Goal: Information Seeking & Learning: Learn about a topic

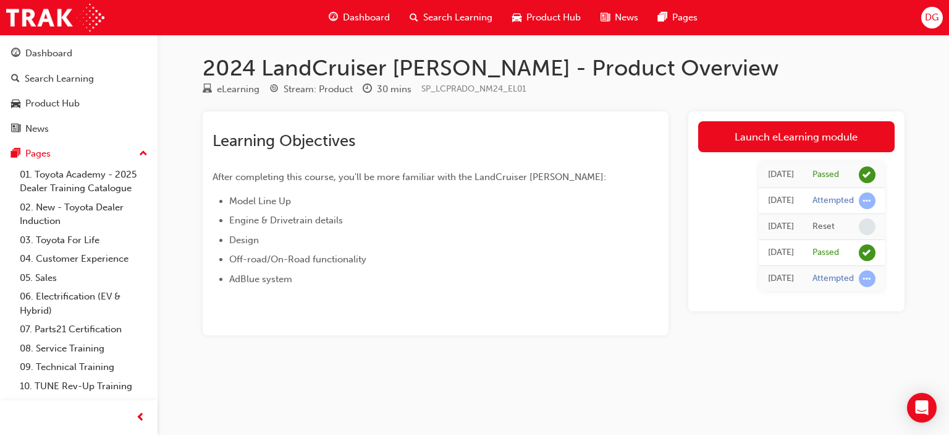
click at [434, 13] on span "Search Learning" at bounding box center [457, 18] width 69 height 14
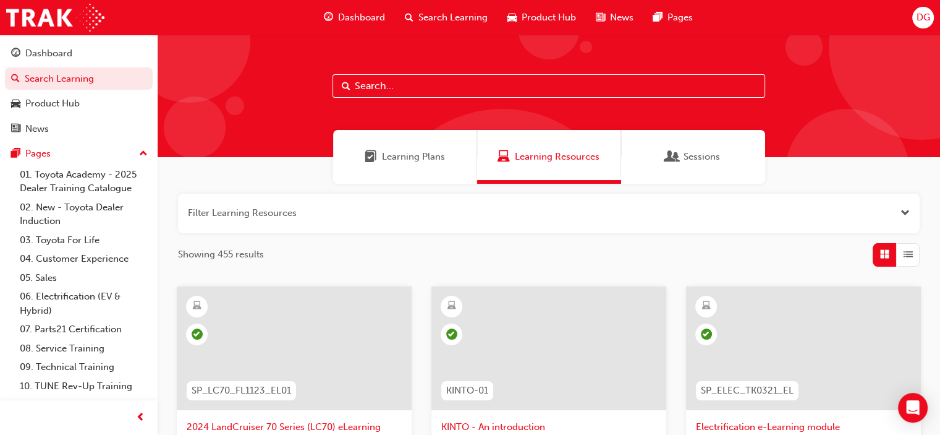
click at [367, 90] on input "text" at bounding box center [549, 85] width 433 height 23
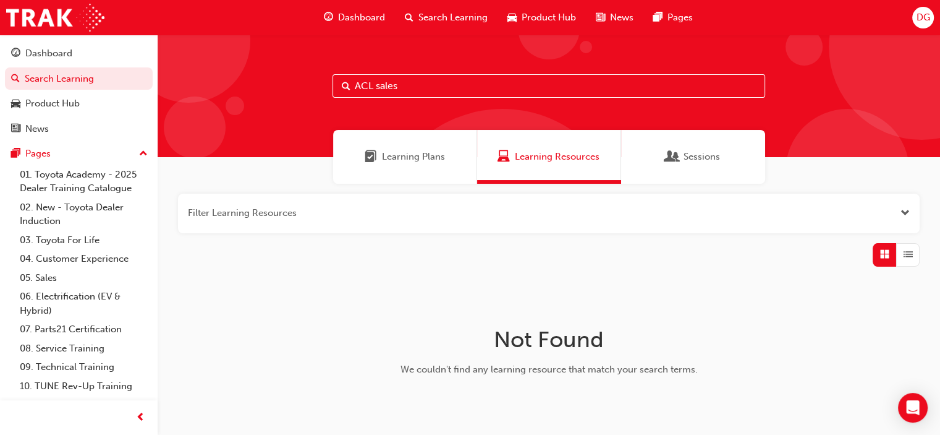
click at [380, 83] on input "ACL sales" at bounding box center [549, 85] width 433 height 23
click at [377, 88] on input "ACL sales" at bounding box center [549, 85] width 433 height 23
type input "ACLsales"
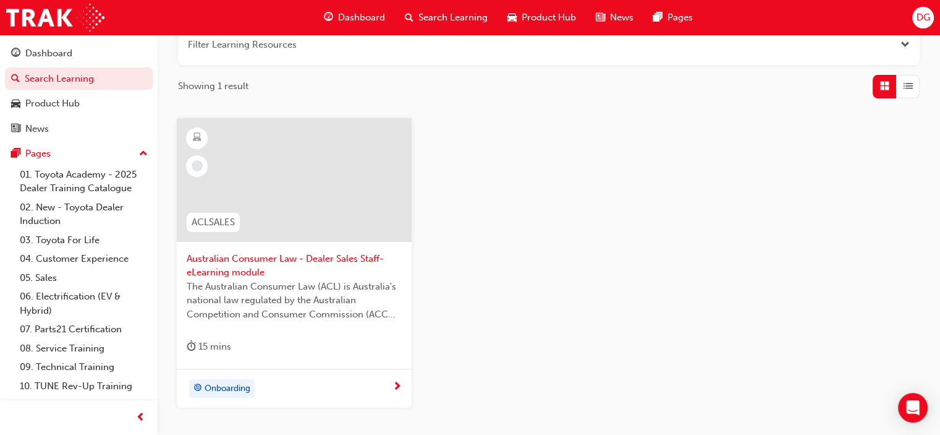
scroll to position [185, 0]
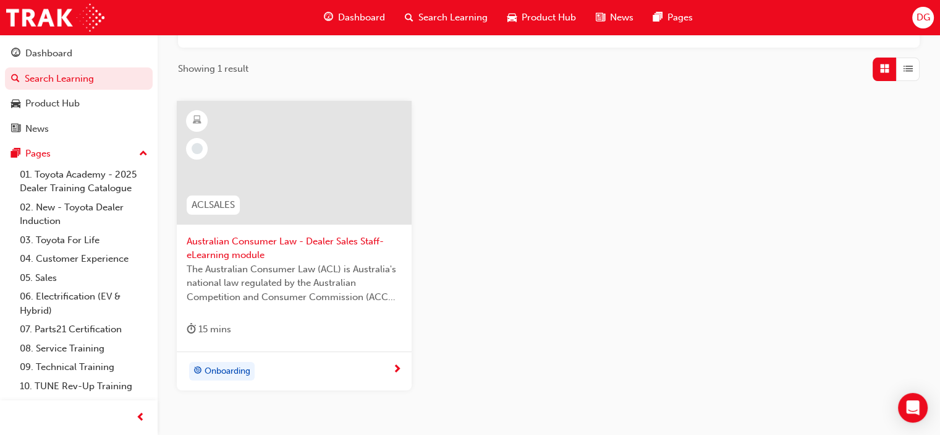
click at [331, 179] on div at bounding box center [294, 163] width 235 height 124
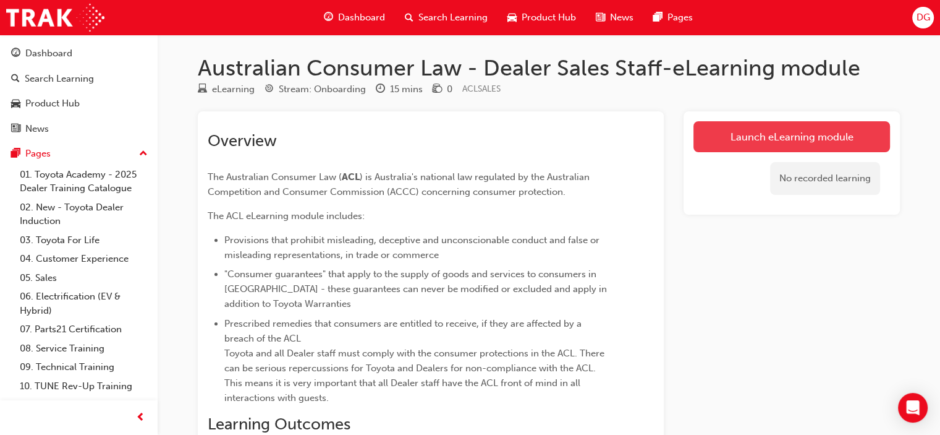
click at [731, 148] on link "Launch eLearning module" at bounding box center [792, 136] width 197 height 31
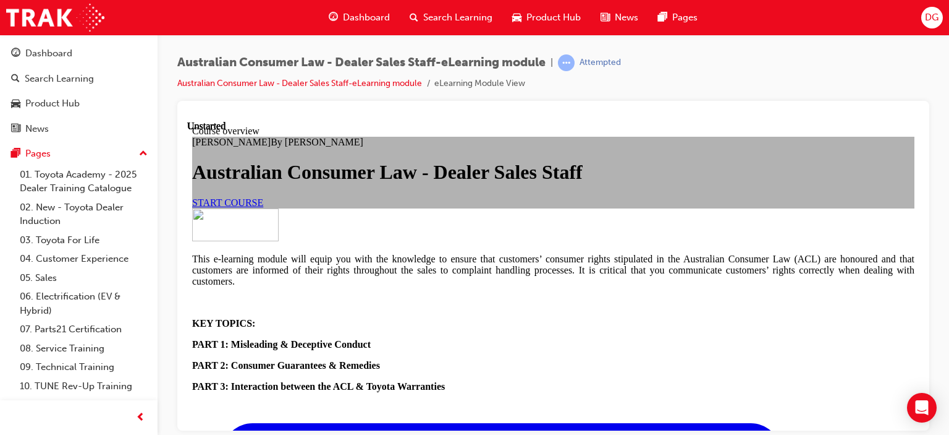
scroll to position [124, 0]
click at [263, 207] on span "START COURSE" at bounding box center [227, 202] width 71 height 11
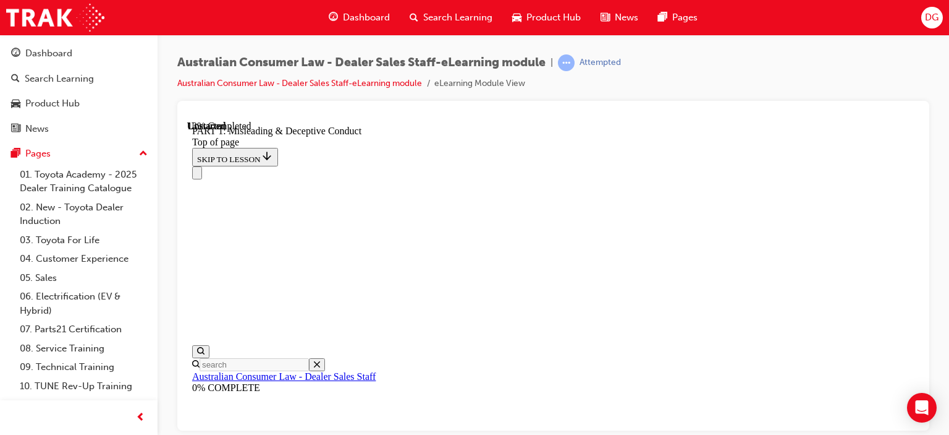
scroll to position [842, 0]
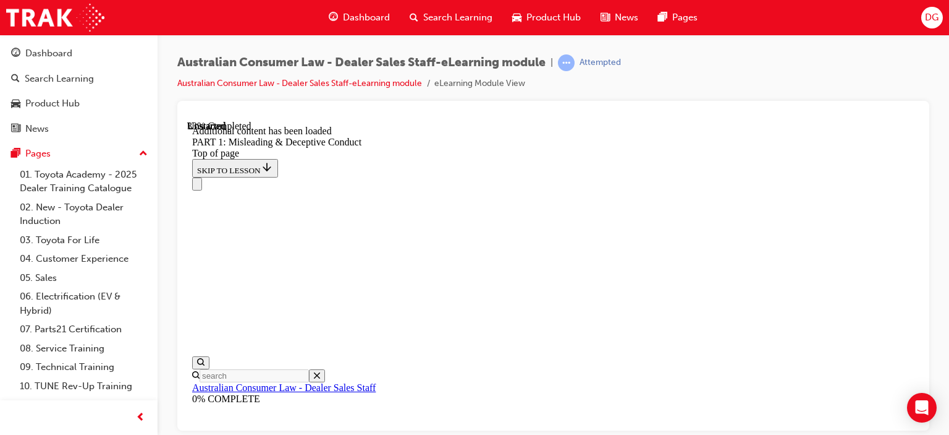
scroll to position [1618, 0]
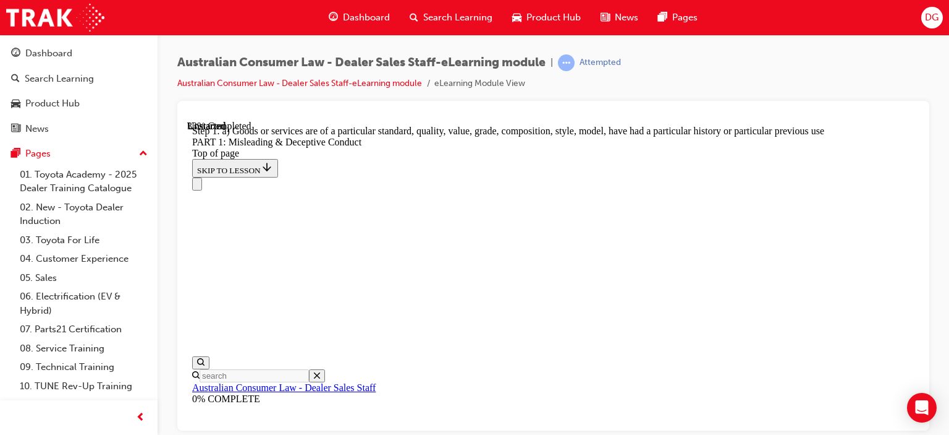
scroll to position [1533, 0]
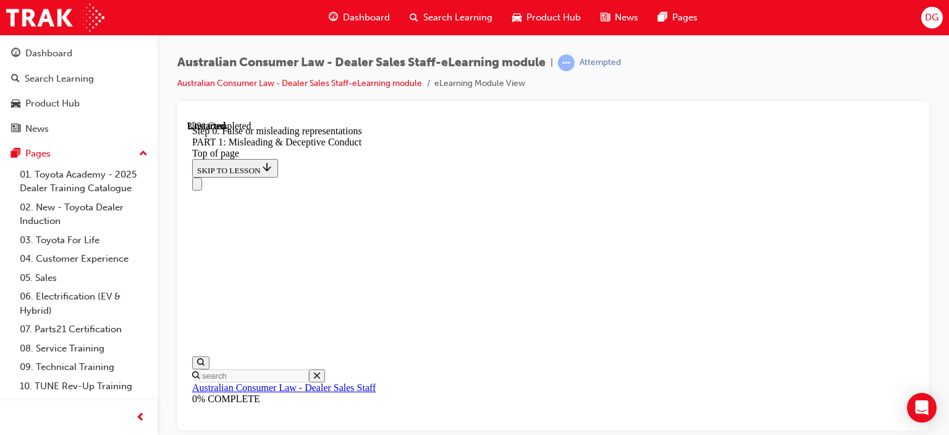
scroll to position [1657, 0]
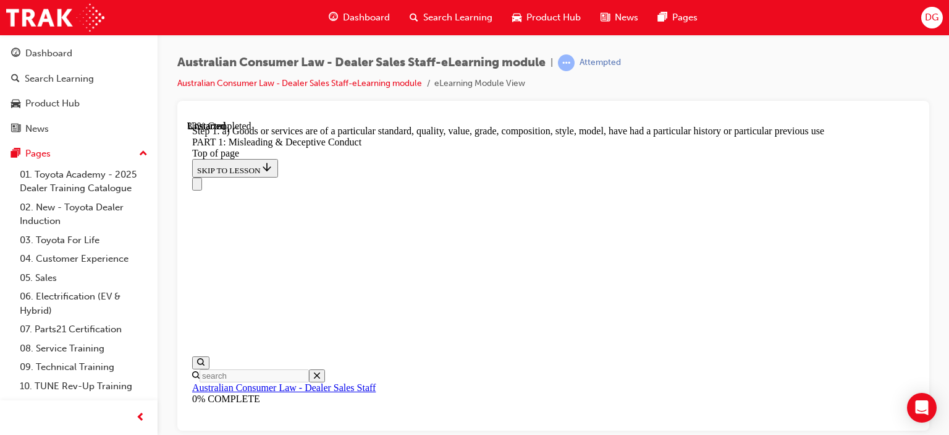
scroll to position [1471, 0]
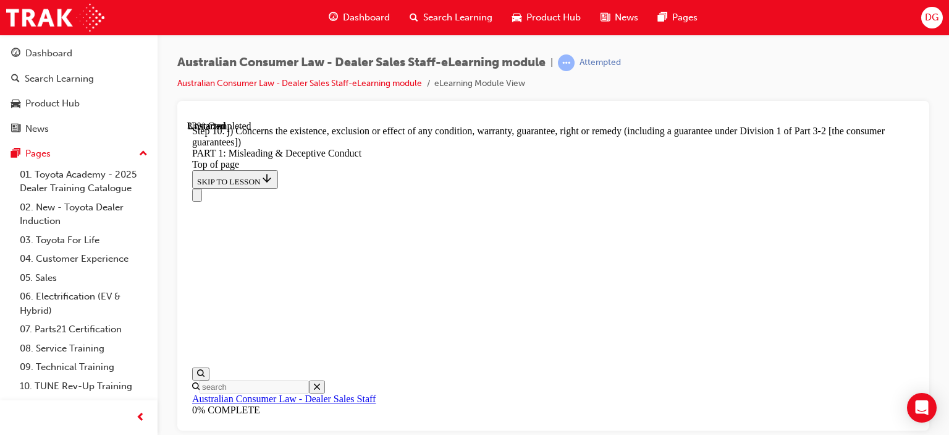
scroll to position [1533, 0]
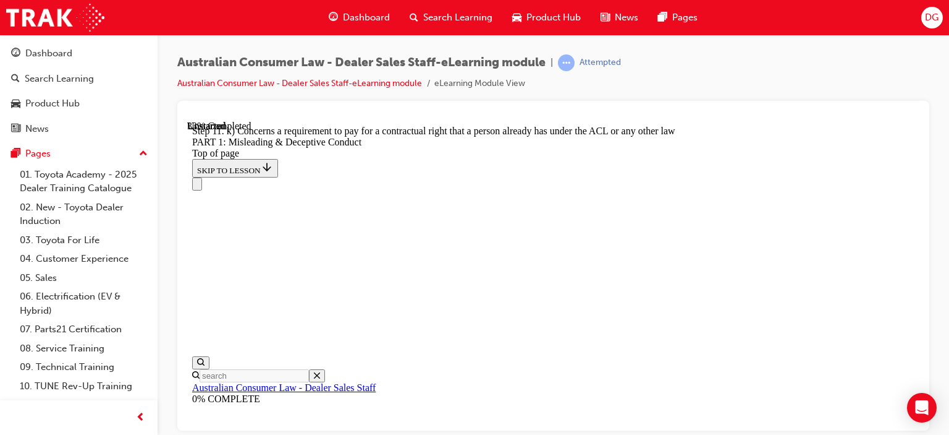
scroll to position [1471, 0]
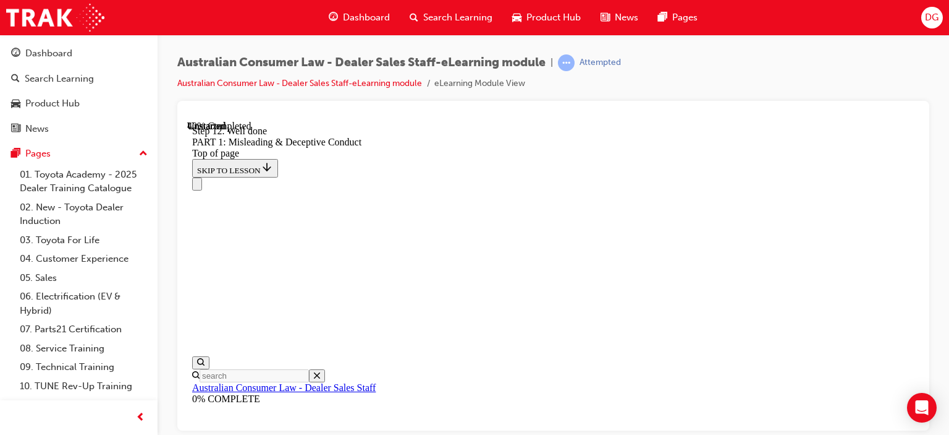
scroll to position [1625, 0]
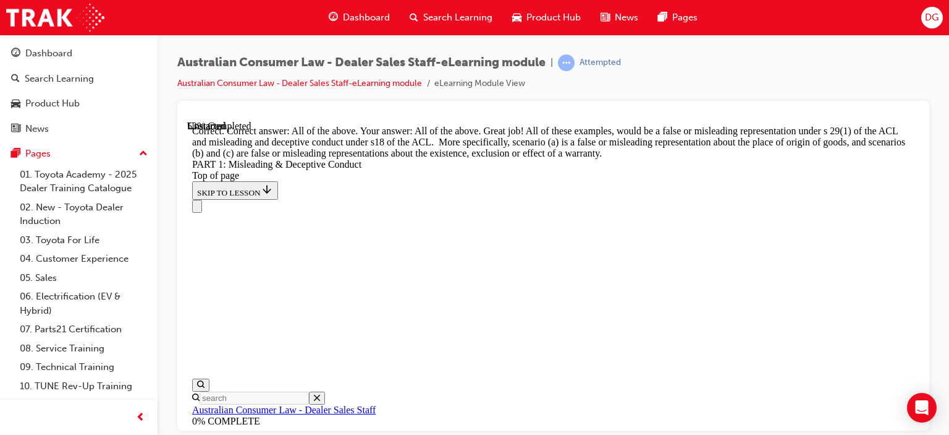
scroll to position [2362, 0]
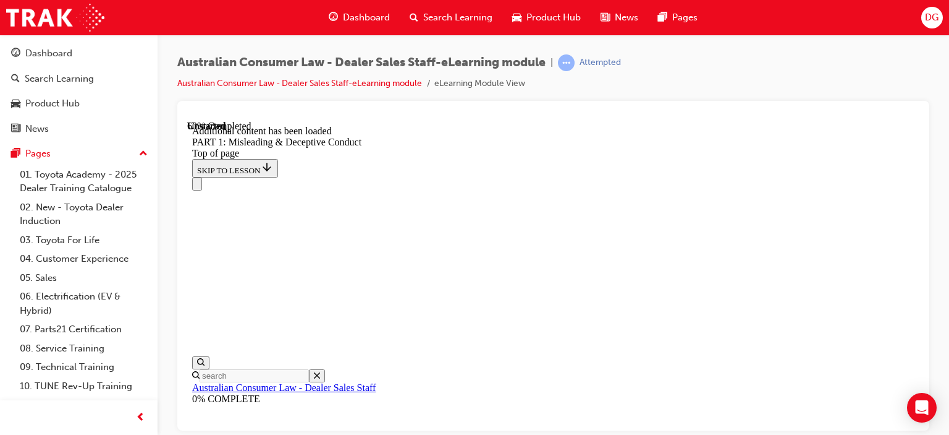
scroll to position [2542, 0]
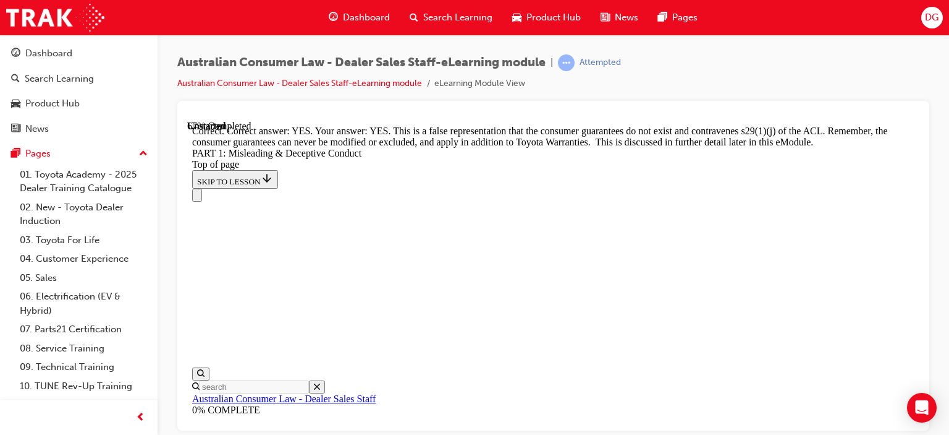
scroll to position [2994, 0]
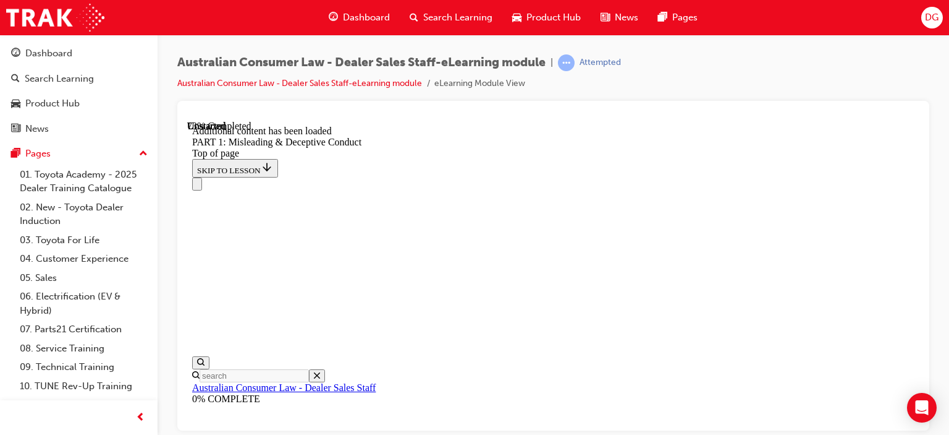
scroll to position [3173, 0]
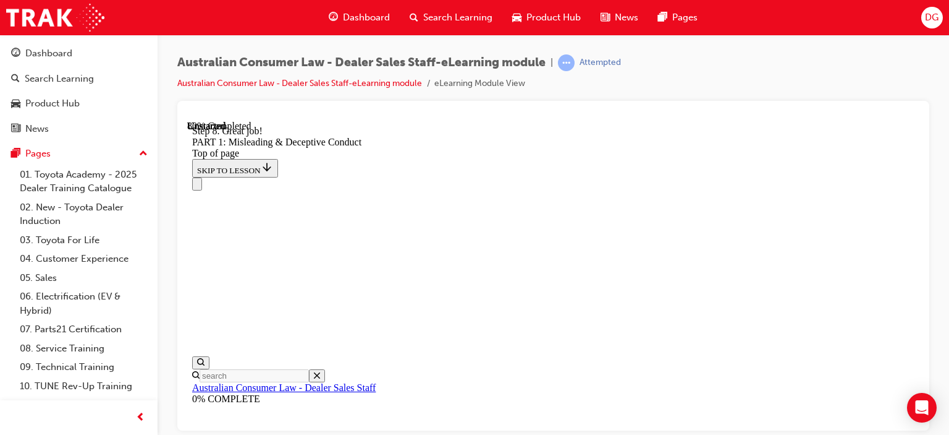
scroll to position [3328, 0]
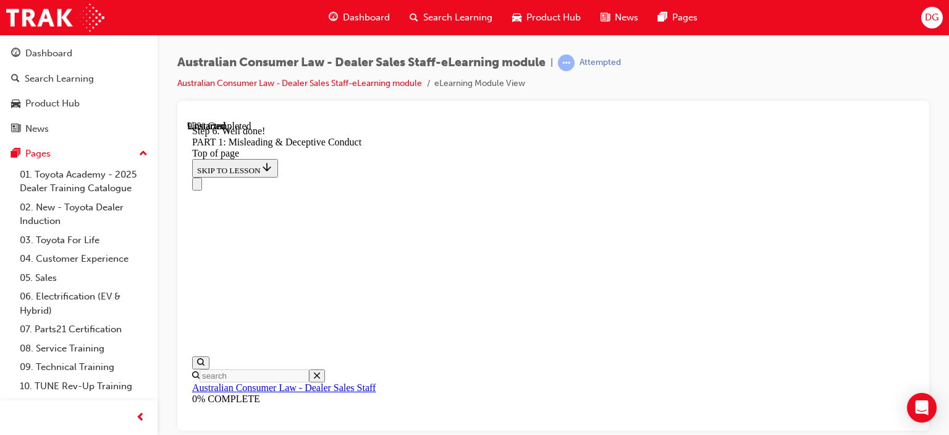
scroll to position [3662, 0]
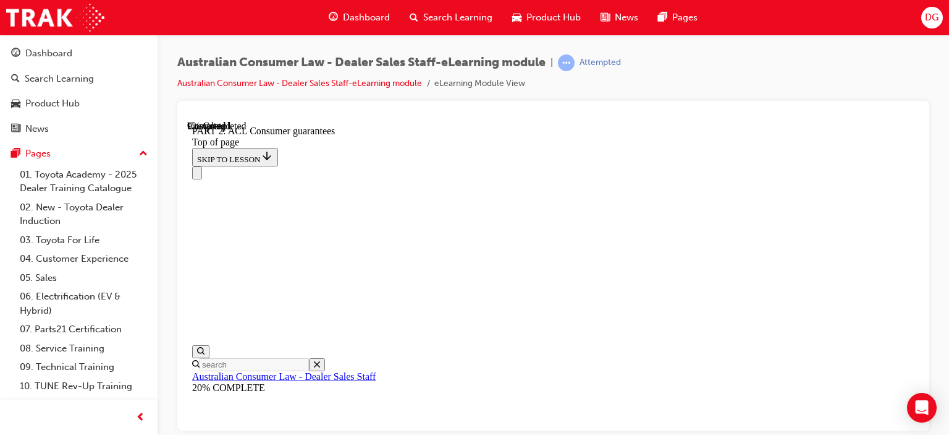
scroll to position [2140, 0]
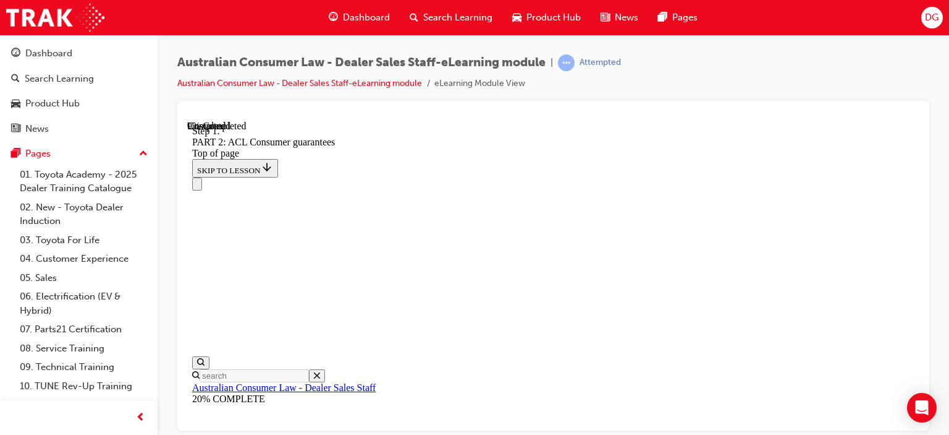
scroll to position [2062, 0]
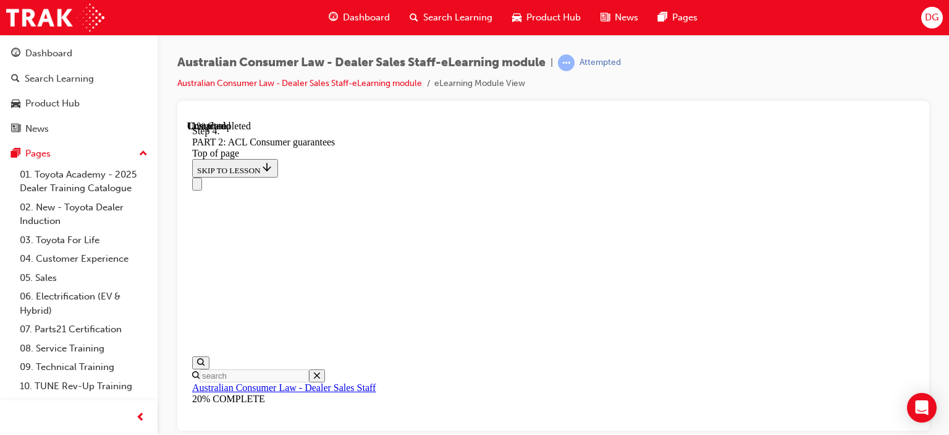
scroll to position [2217, 0]
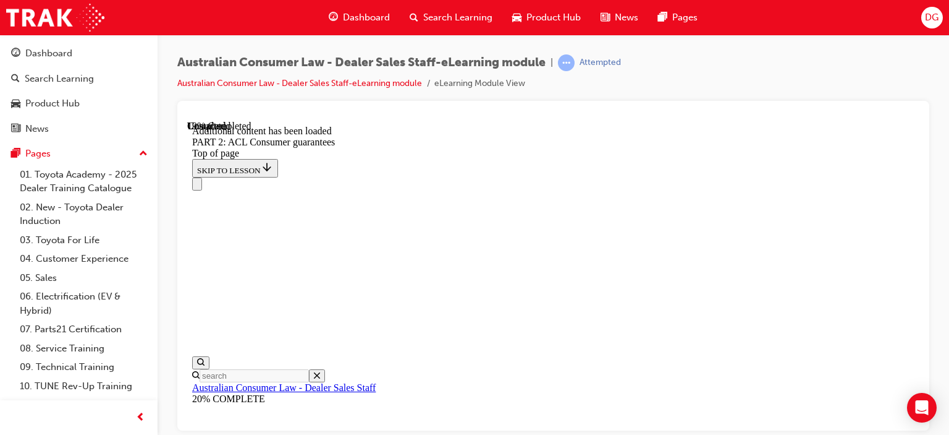
scroll to position [3224, 0]
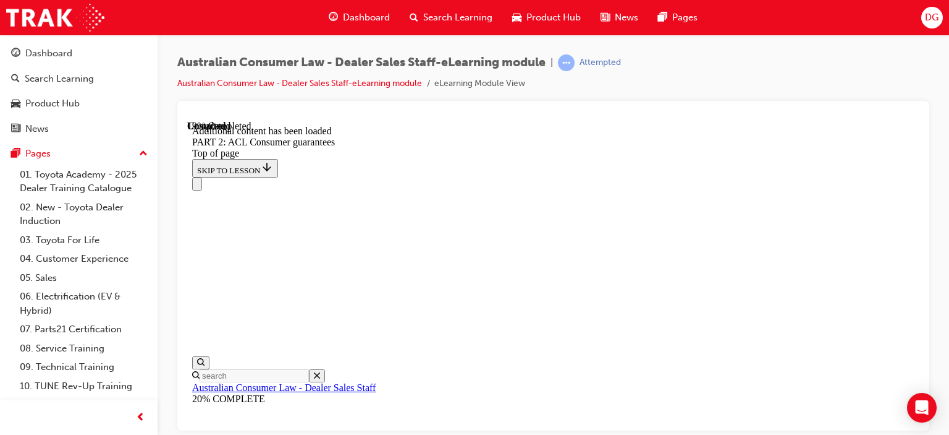
scroll to position [3263, 0]
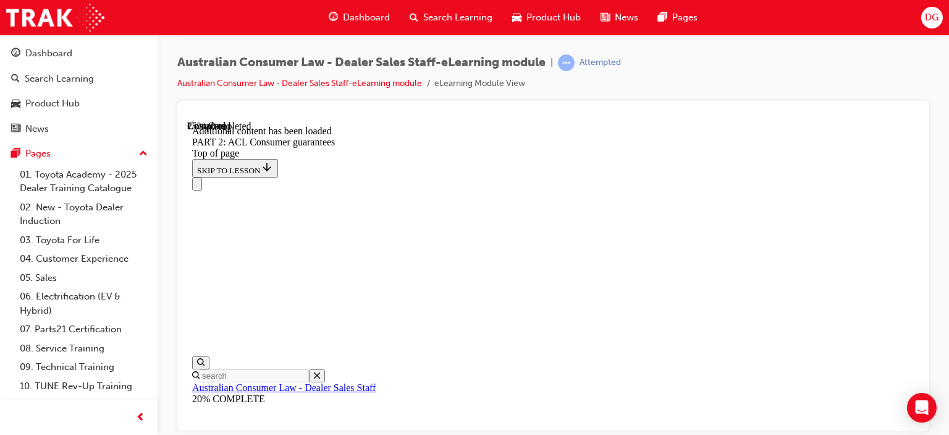
scroll to position [3963, 0]
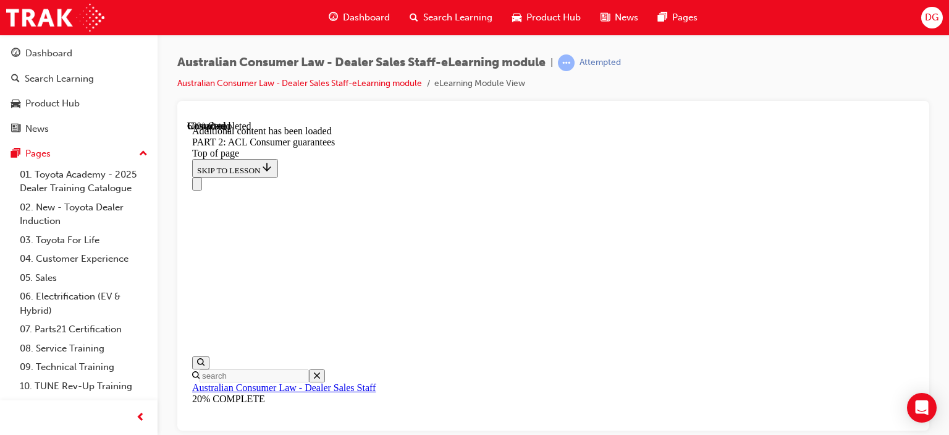
scroll to position [8269, 0]
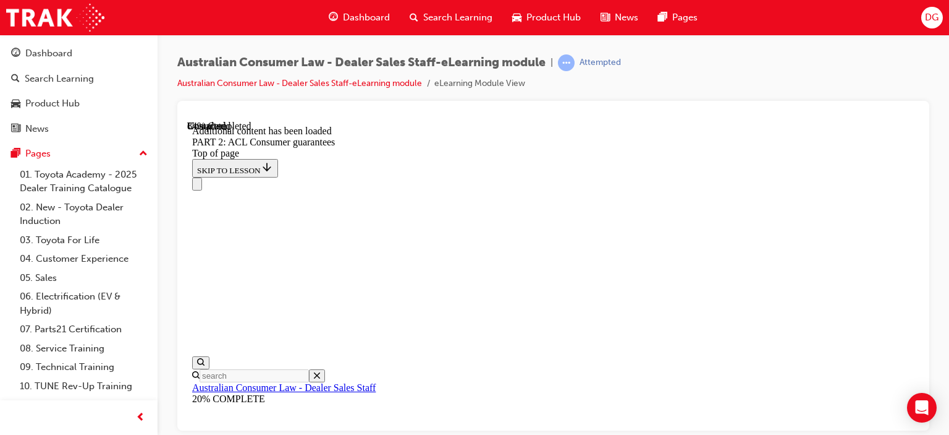
scroll to position [13215, 0]
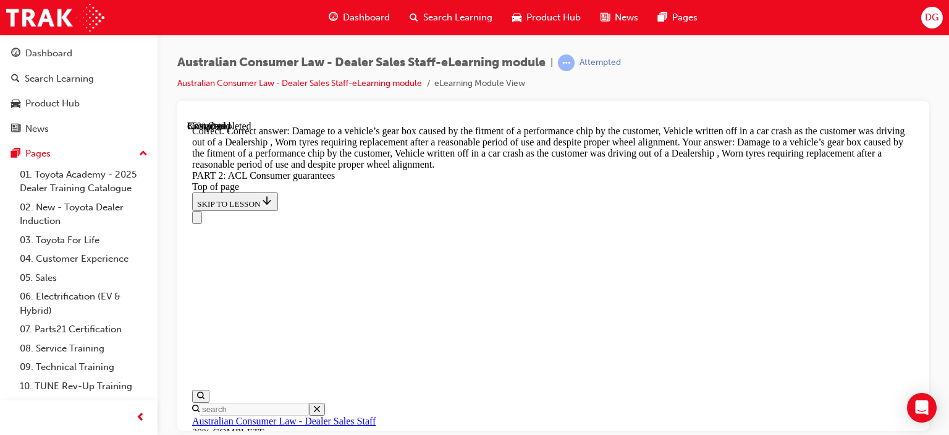
scroll to position [13400, 0]
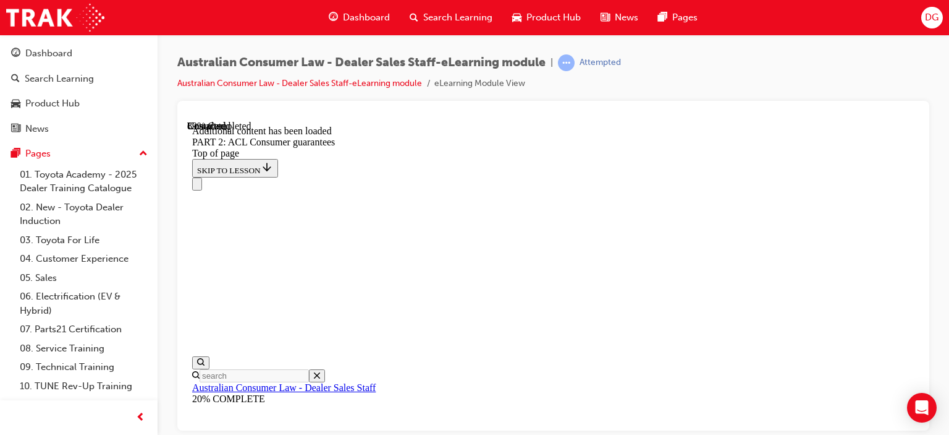
scroll to position [14509, 0]
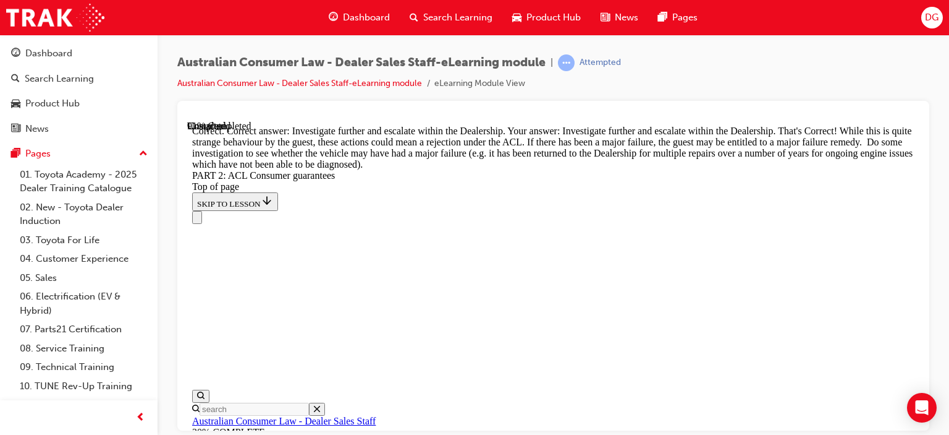
scroll to position [14896, 0]
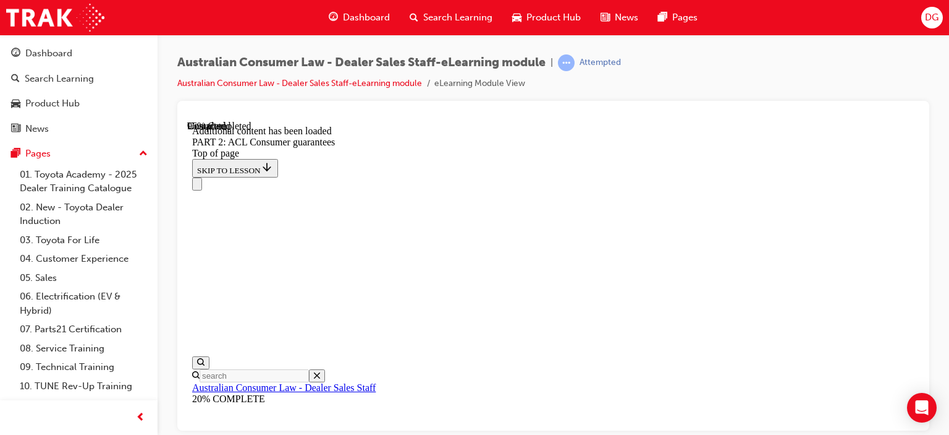
scroll to position [16036, 0]
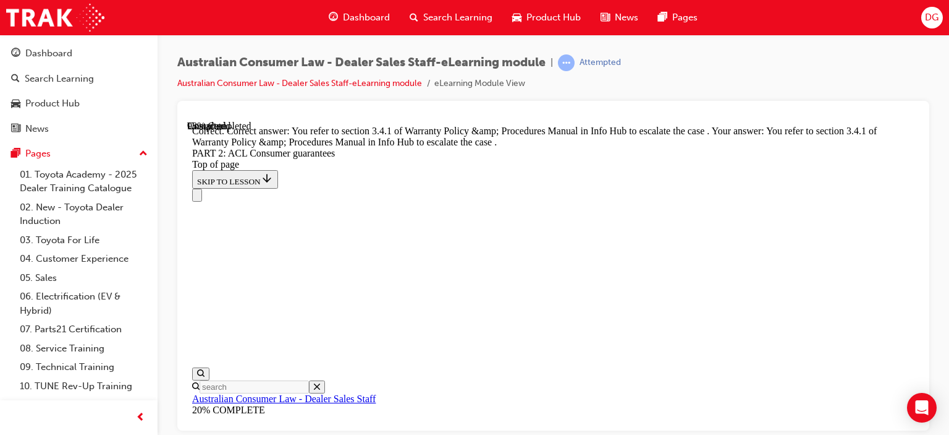
scroll to position [16762, 0]
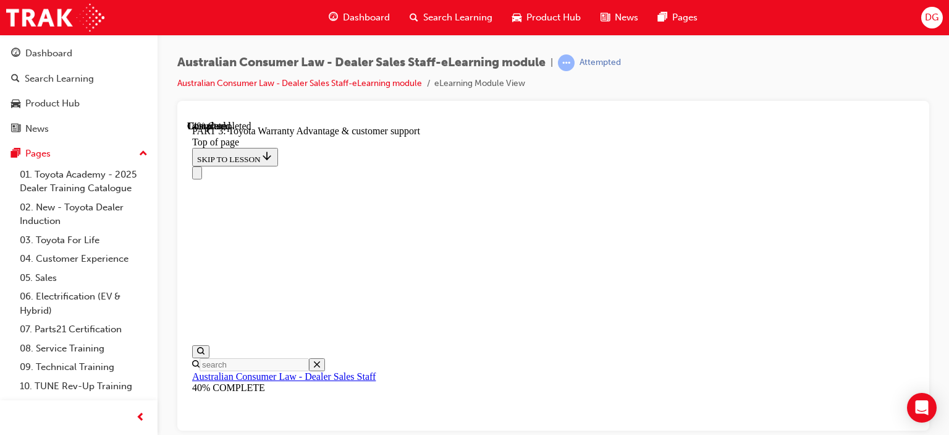
scroll to position [965, 0]
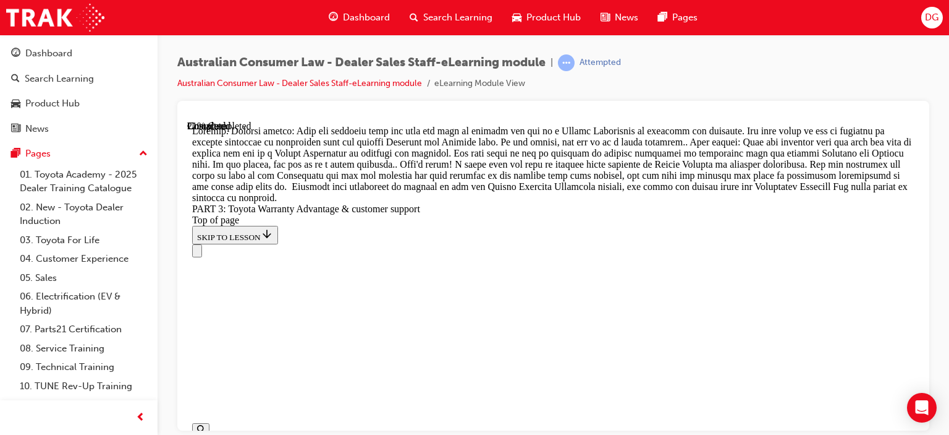
scroll to position [1417, 0]
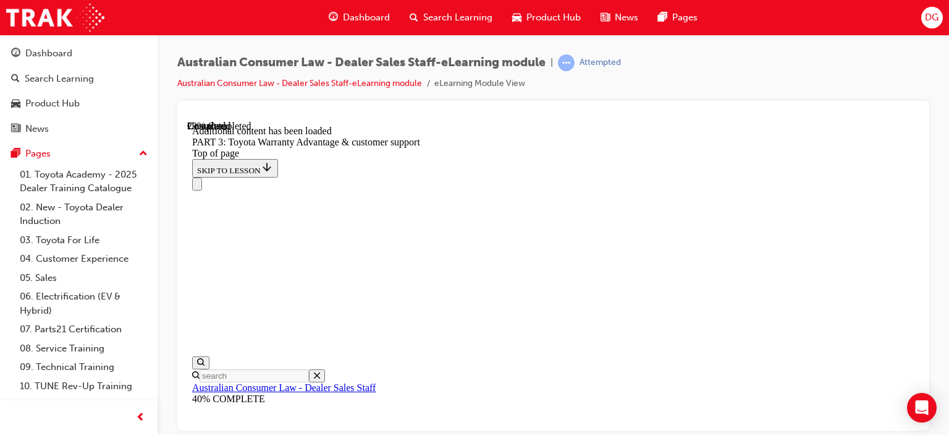
scroll to position [1721, 0]
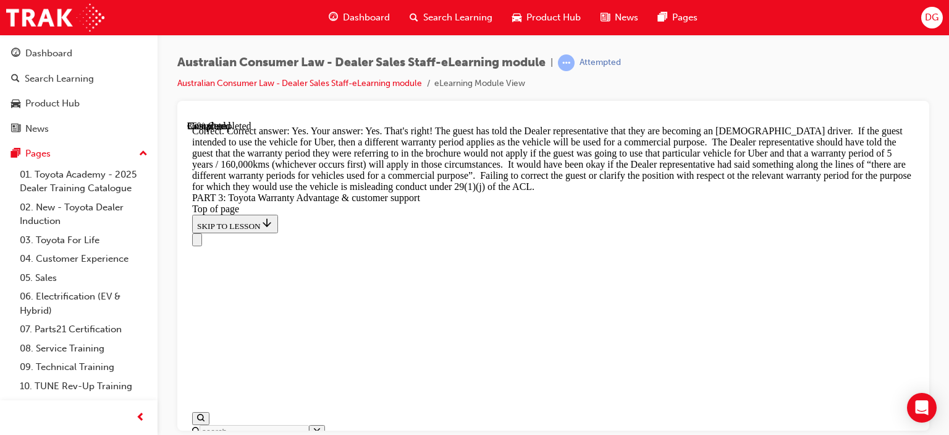
scroll to position [2215, 0]
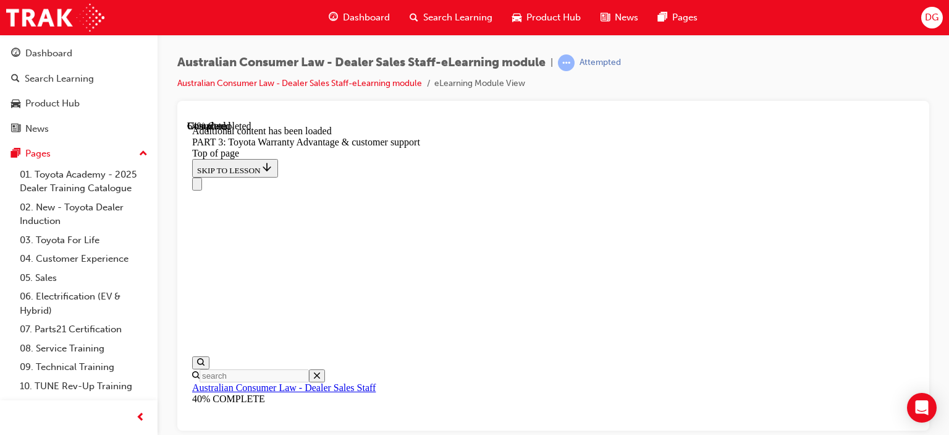
scroll to position [3592, 0]
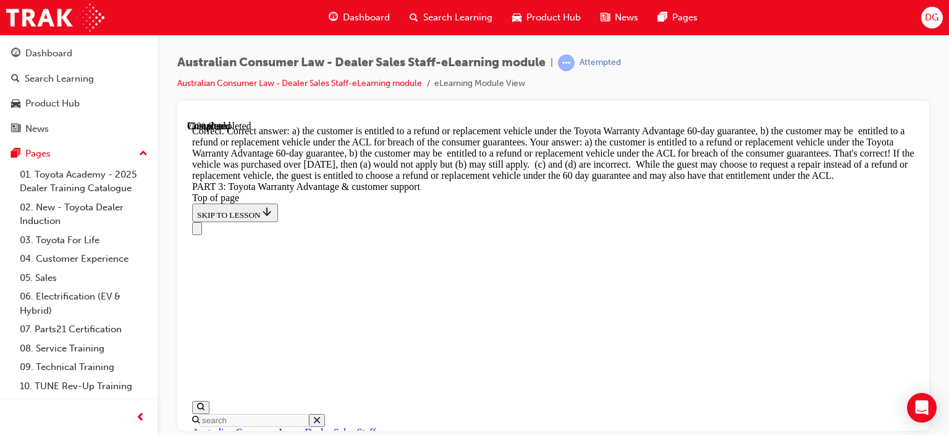
scroll to position [4109, 0]
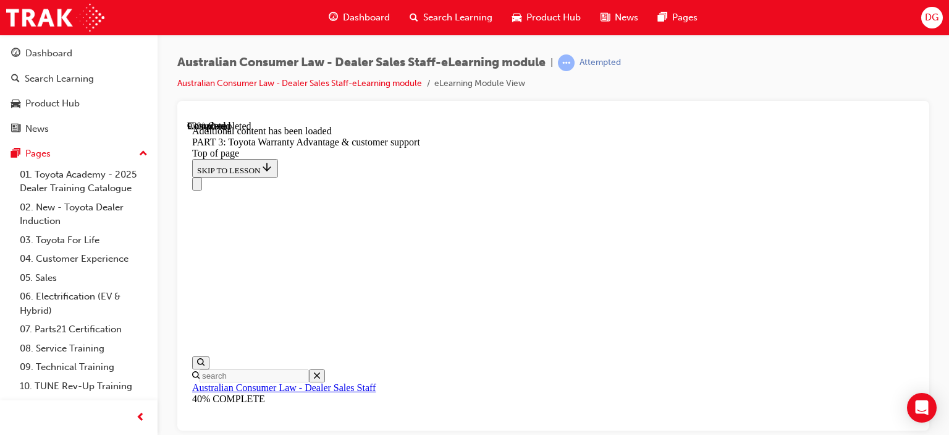
scroll to position [4412, 0]
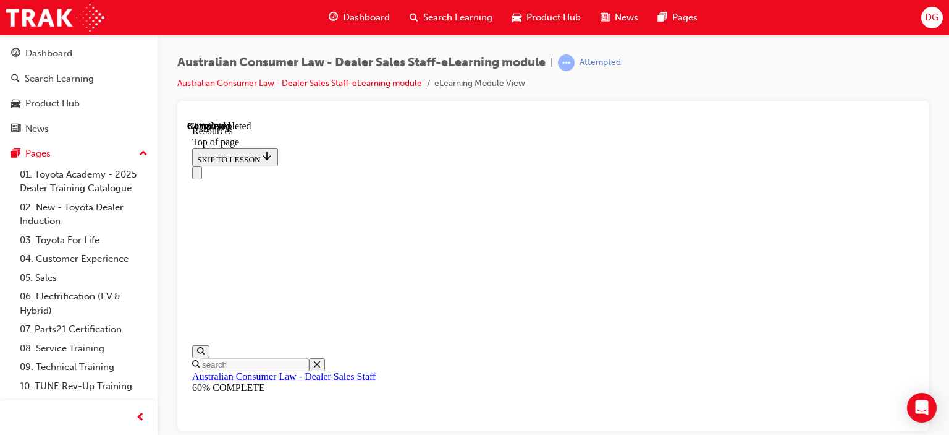
scroll to position [780, 0]
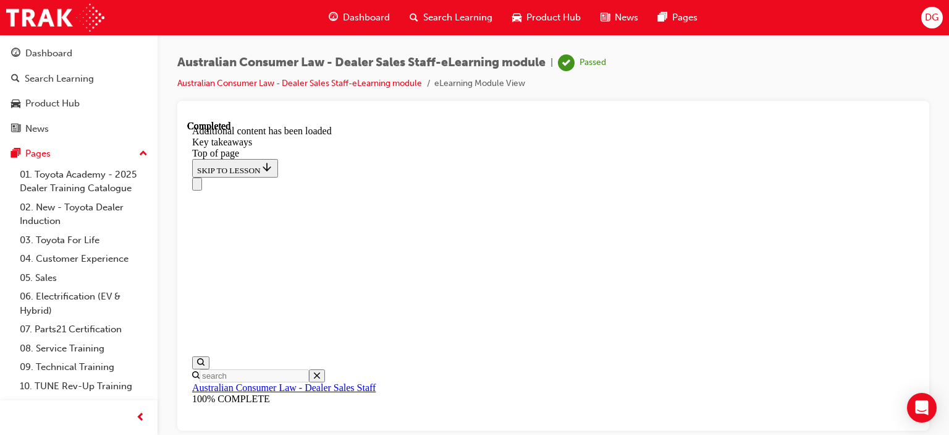
scroll to position [410, 0]
